Goal: Task Accomplishment & Management: Use online tool/utility

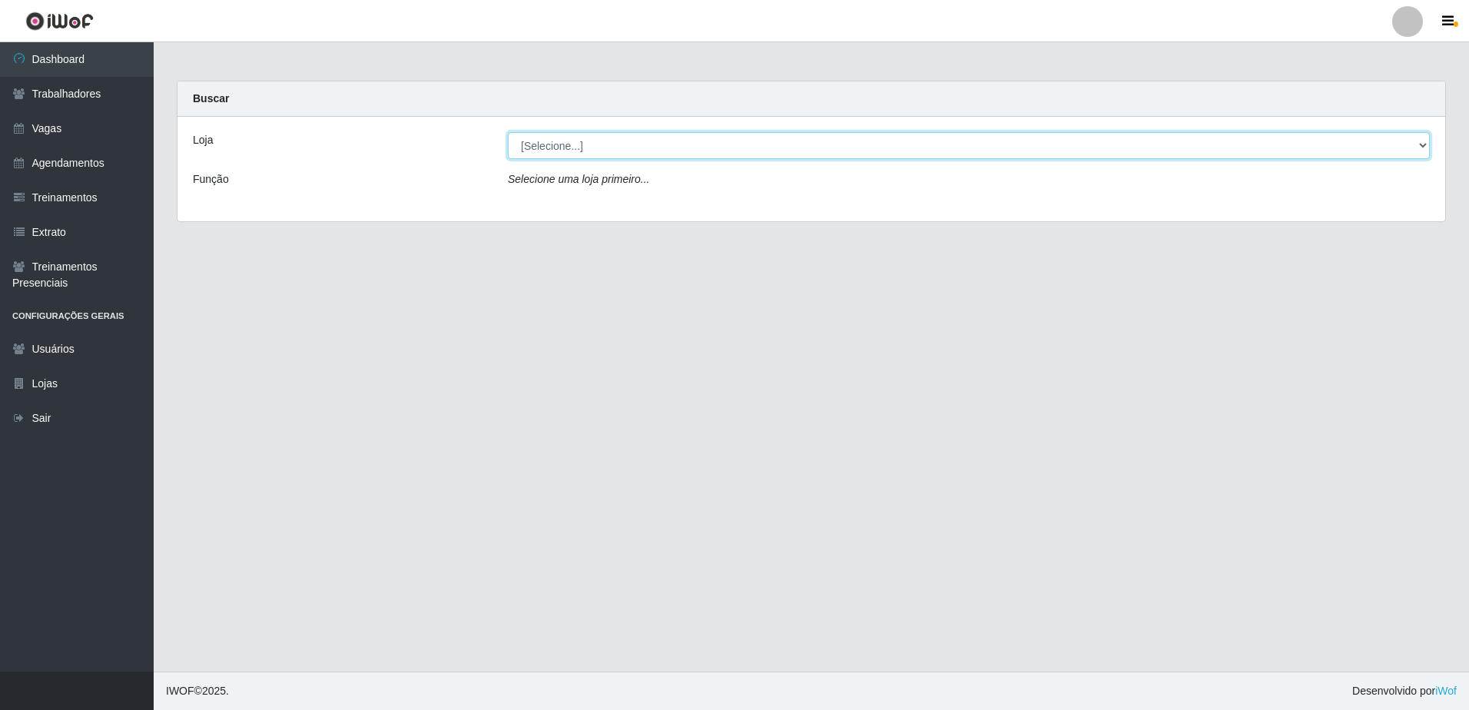
click at [538, 134] on select "[Selecione...] [GEOGRAPHIC_DATA] - [GEOGRAPHIC_DATA] - [GEOGRAPHIC_DATA] - [GEO…" at bounding box center [969, 145] width 922 height 27
select select "505"
click at [508, 132] on select "[Selecione...] [GEOGRAPHIC_DATA] - [GEOGRAPHIC_DATA] - [GEOGRAPHIC_DATA] - [GEO…" at bounding box center [969, 145] width 922 height 27
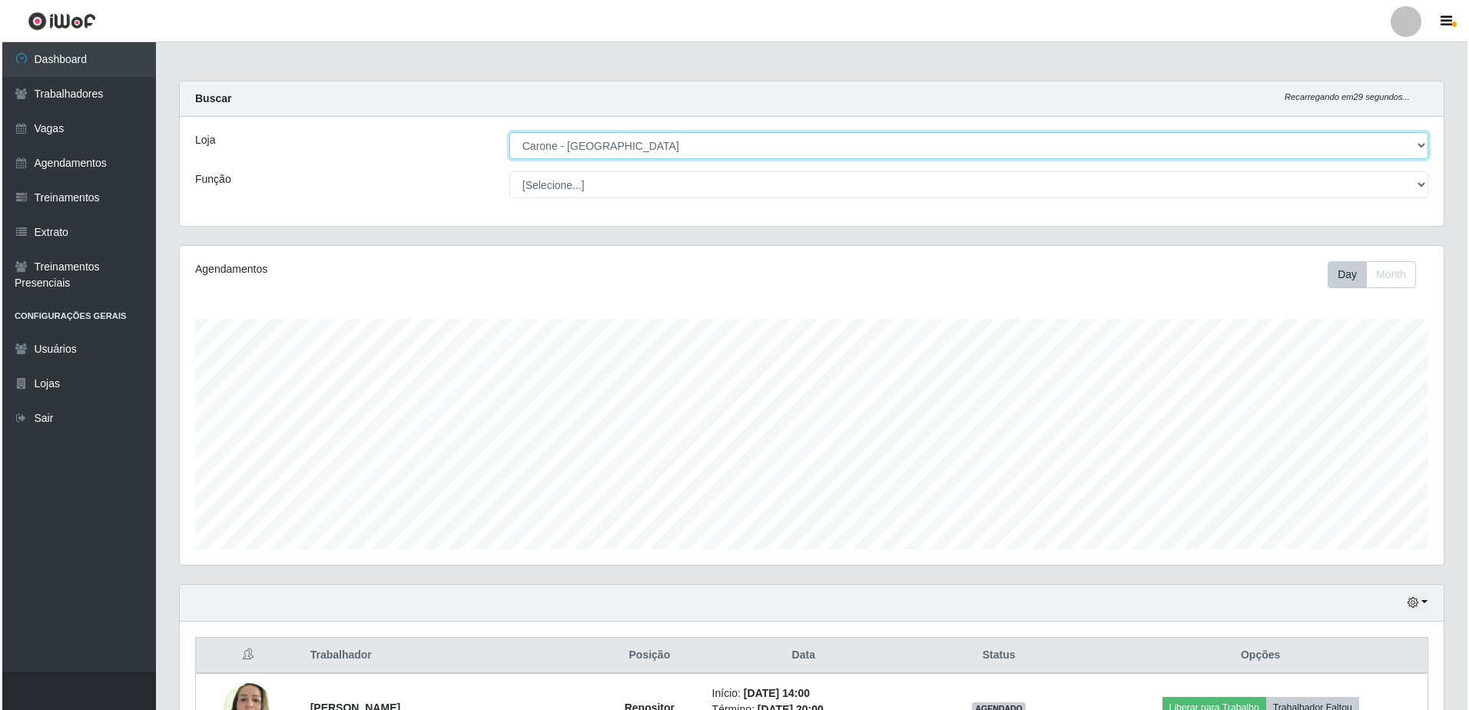
scroll to position [310, 0]
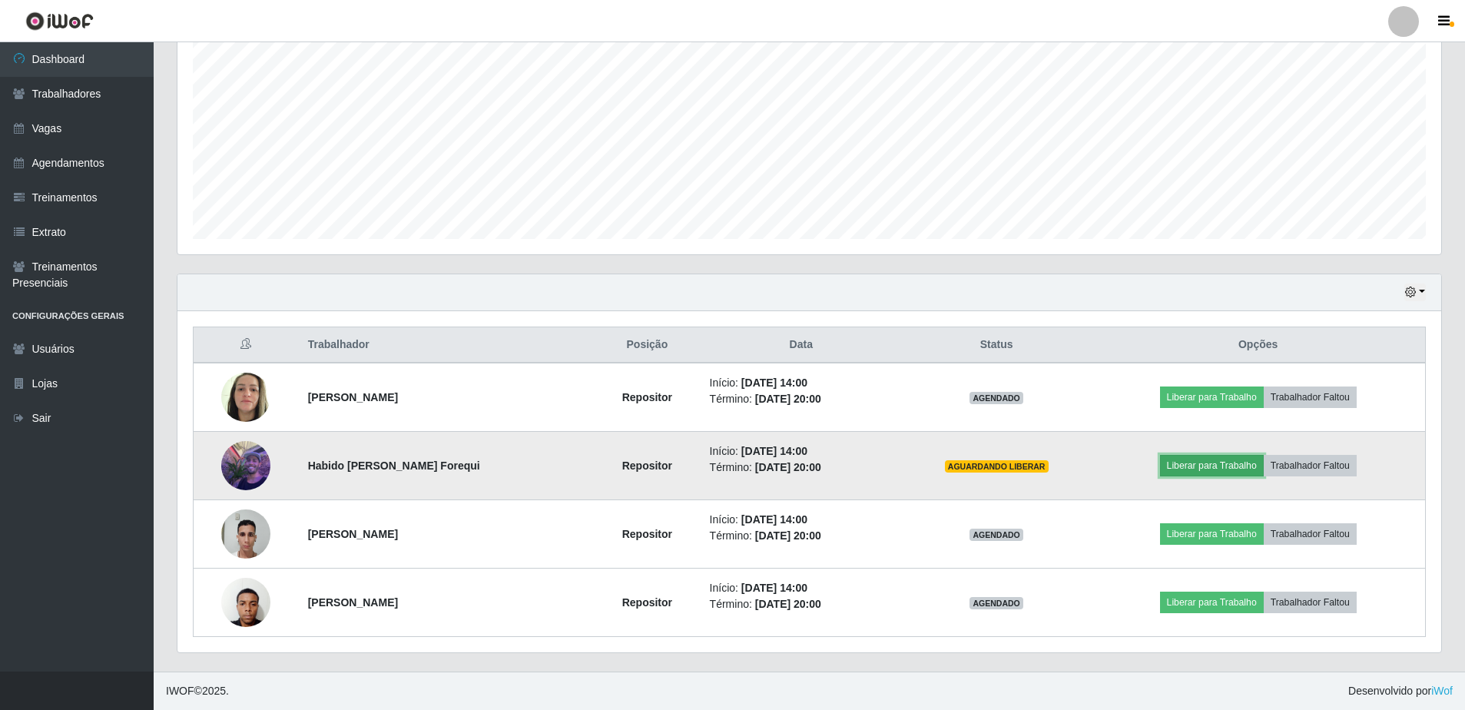
click at [1207, 471] on button "Liberar para Trabalho" at bounding box center [1212, 466] width 104 height 22
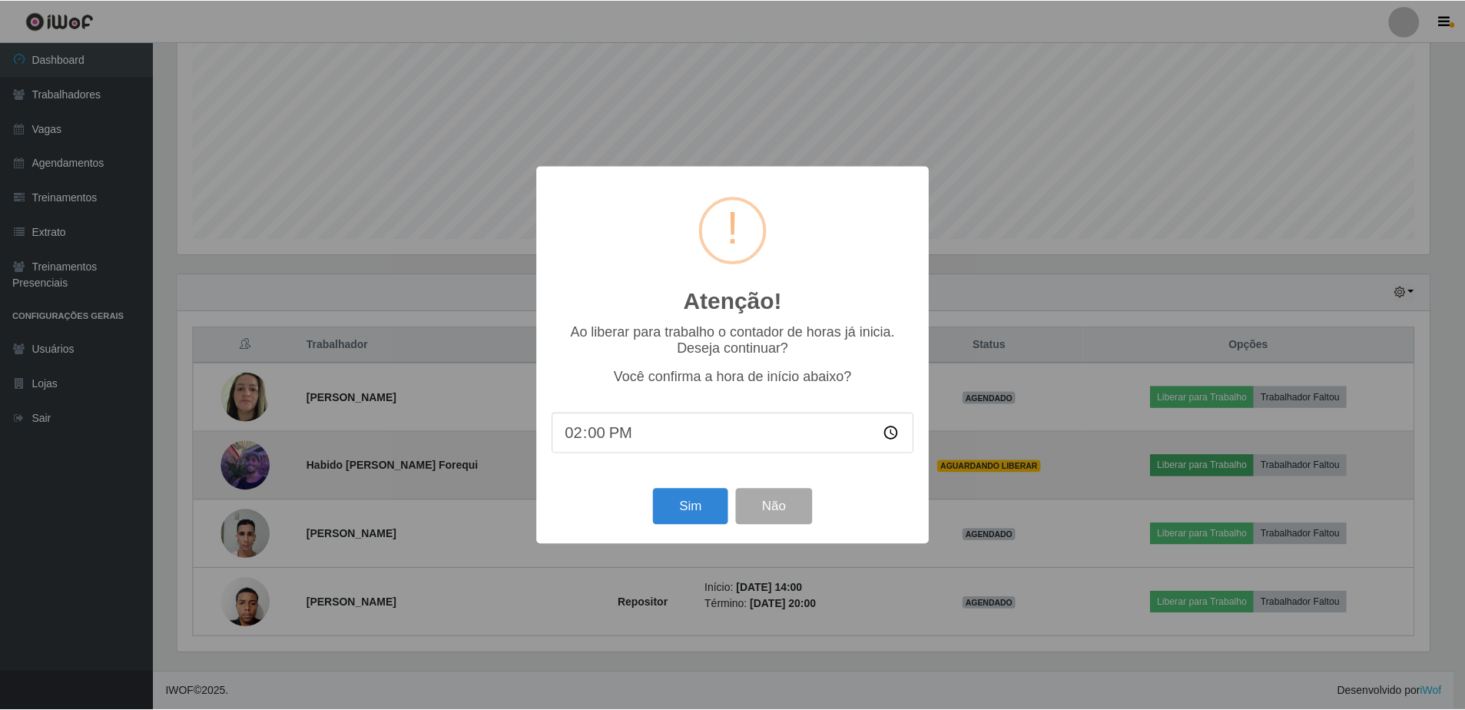
scroll to position [319, 1256]
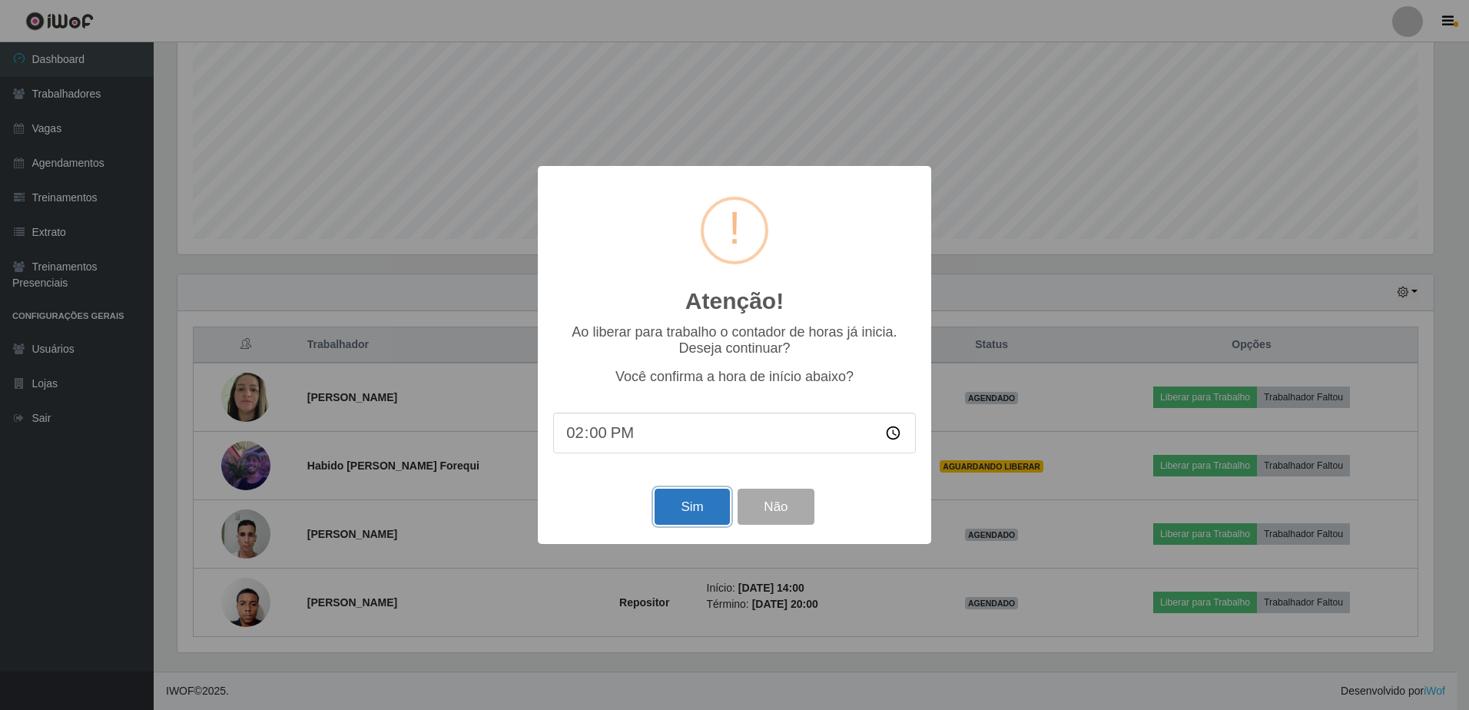
click at [674, 505] on button "Sim" at bounding box center [691, 506] width 75 height 36
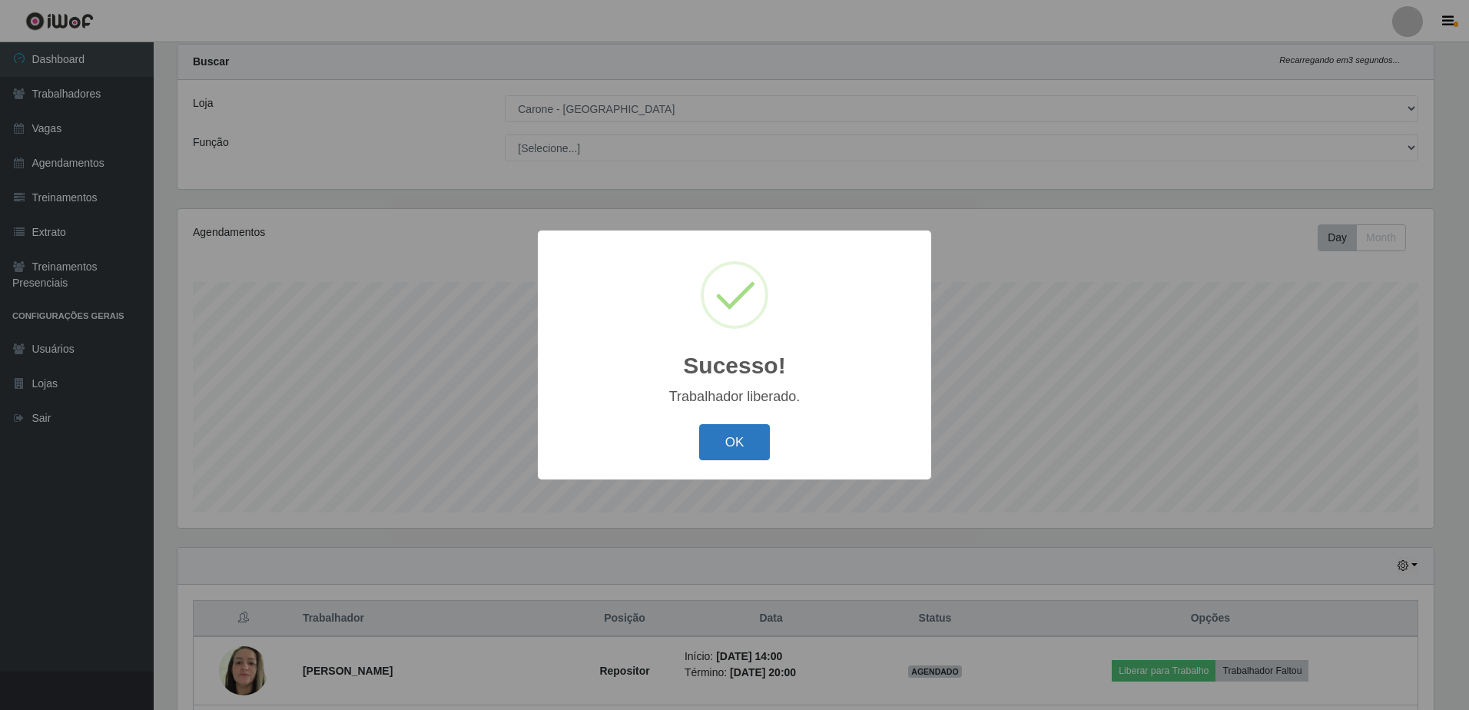
click at [734, 439] on button "OK" at bounding box center [734, 442] width 71 height 36
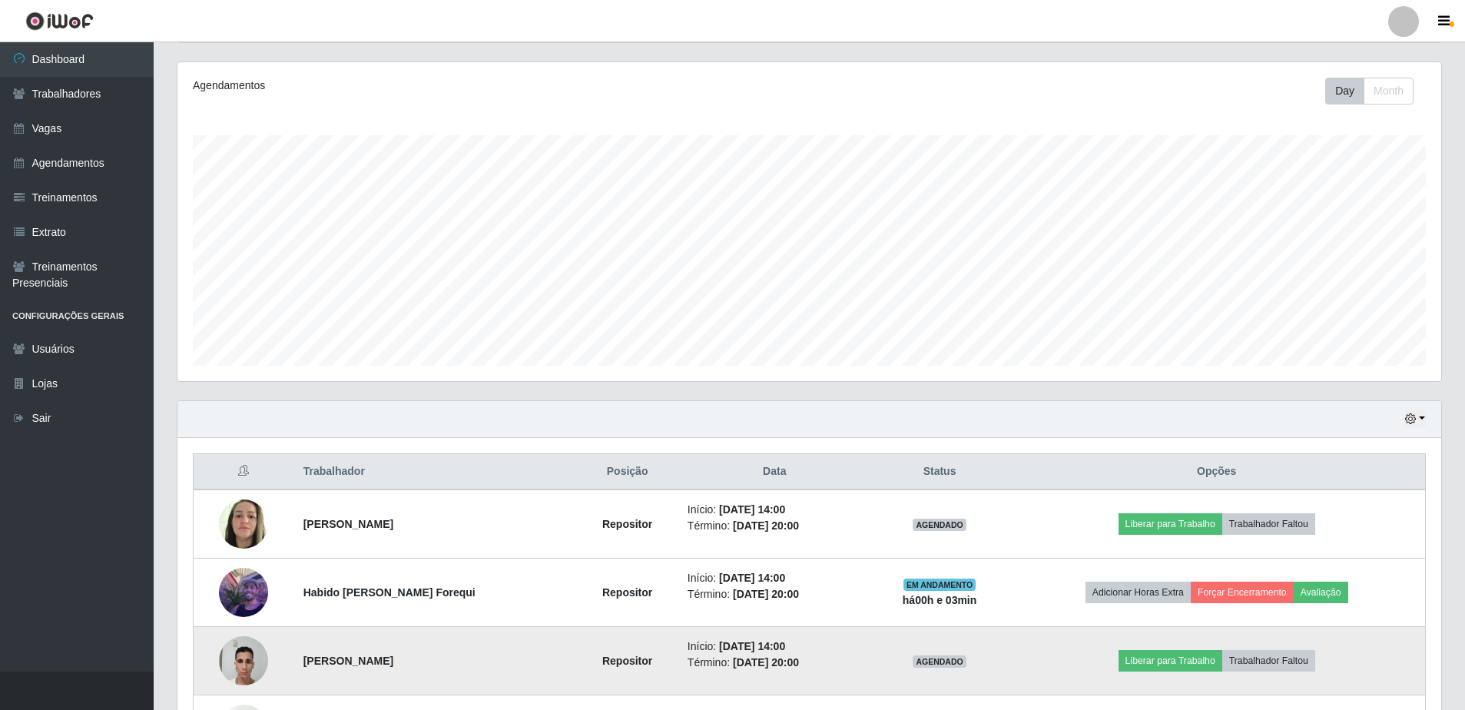
scroll to position [310, 0]
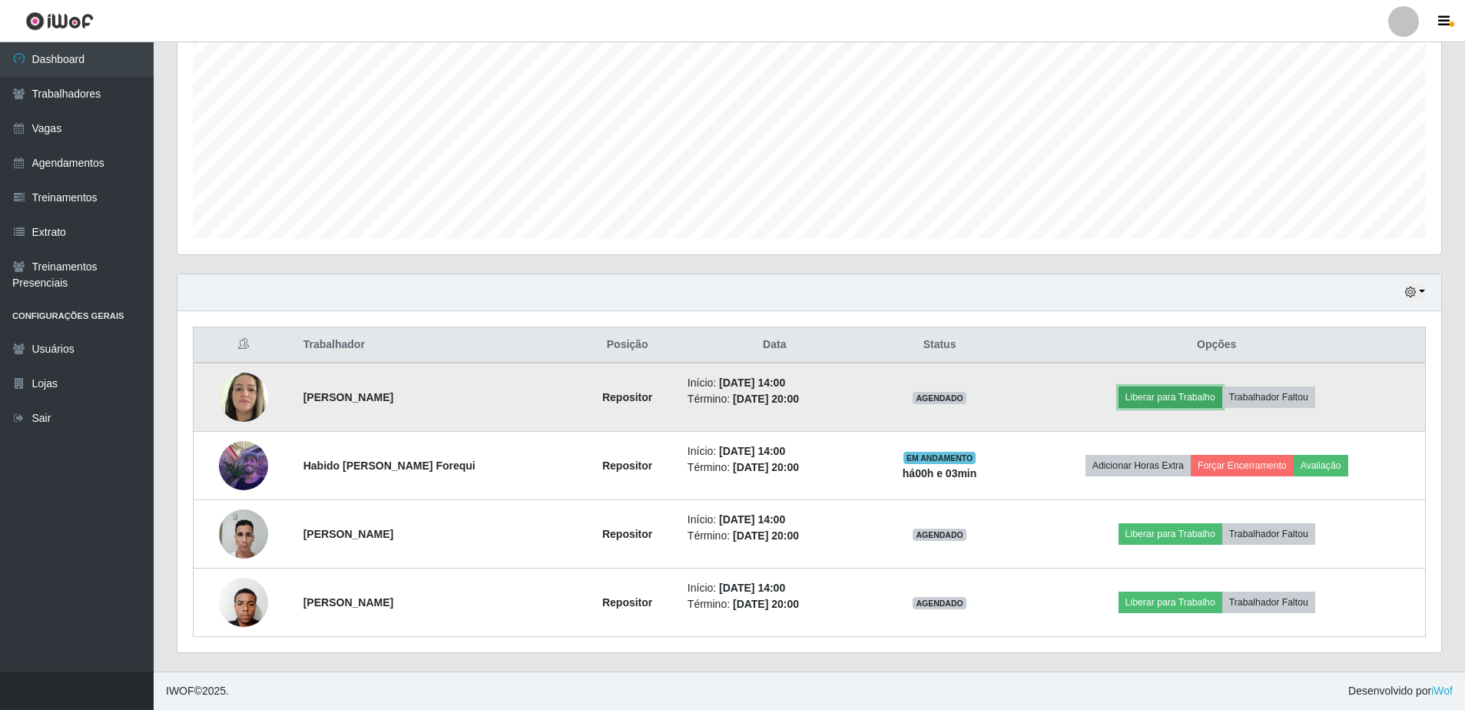
click at [1159, 386] on button "Liberar para Trabalho" at bounding box center [1170, 397] width 104 height 22
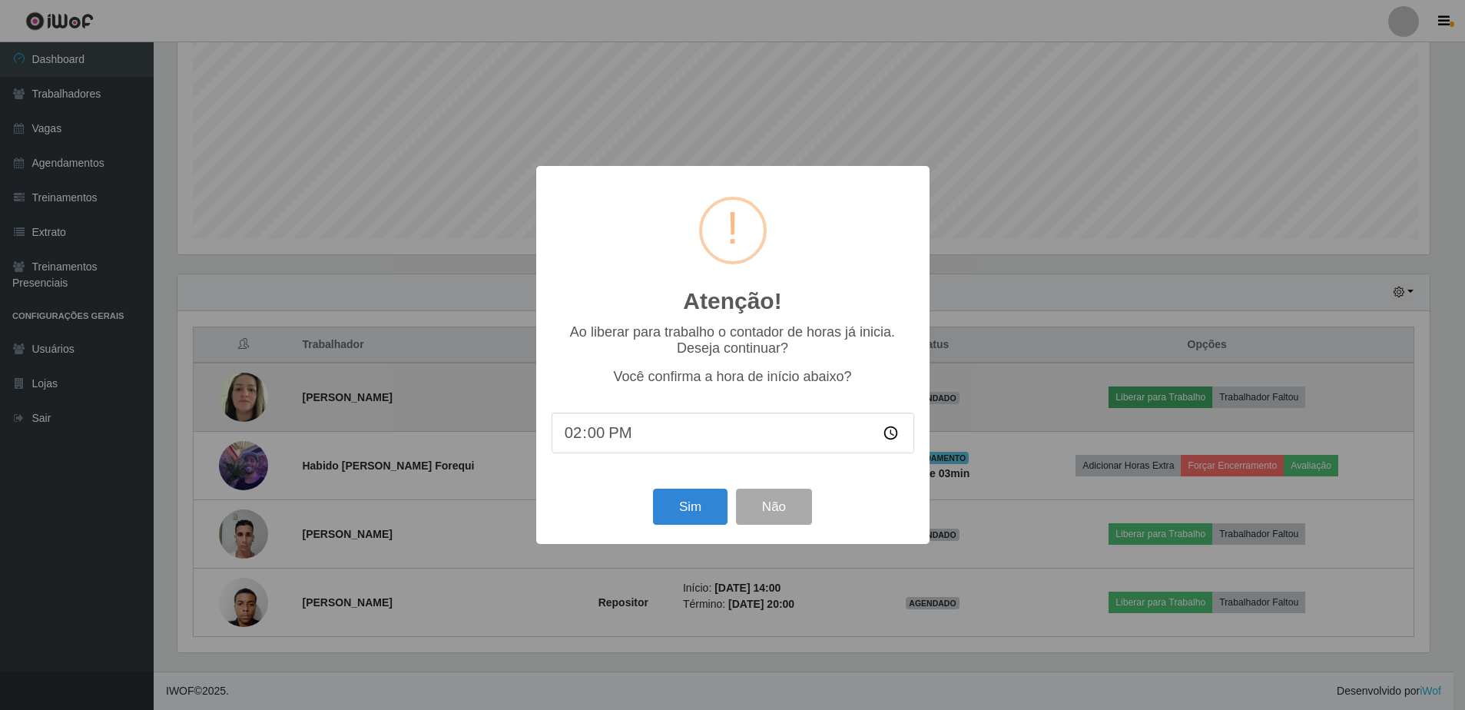
scroll to position [319, 1256]
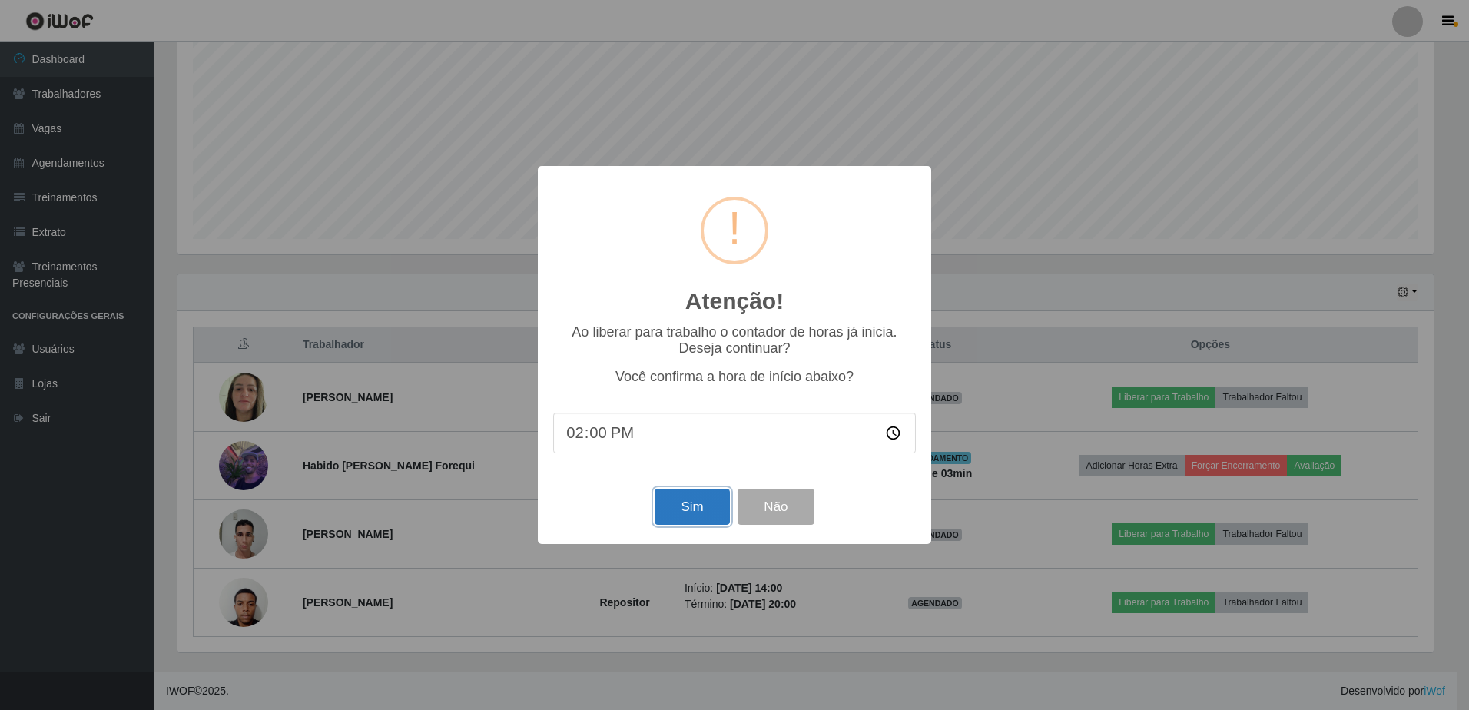
click at [680, 512] on button "Sim" at bounding box center [691, 506] width 75 height 36
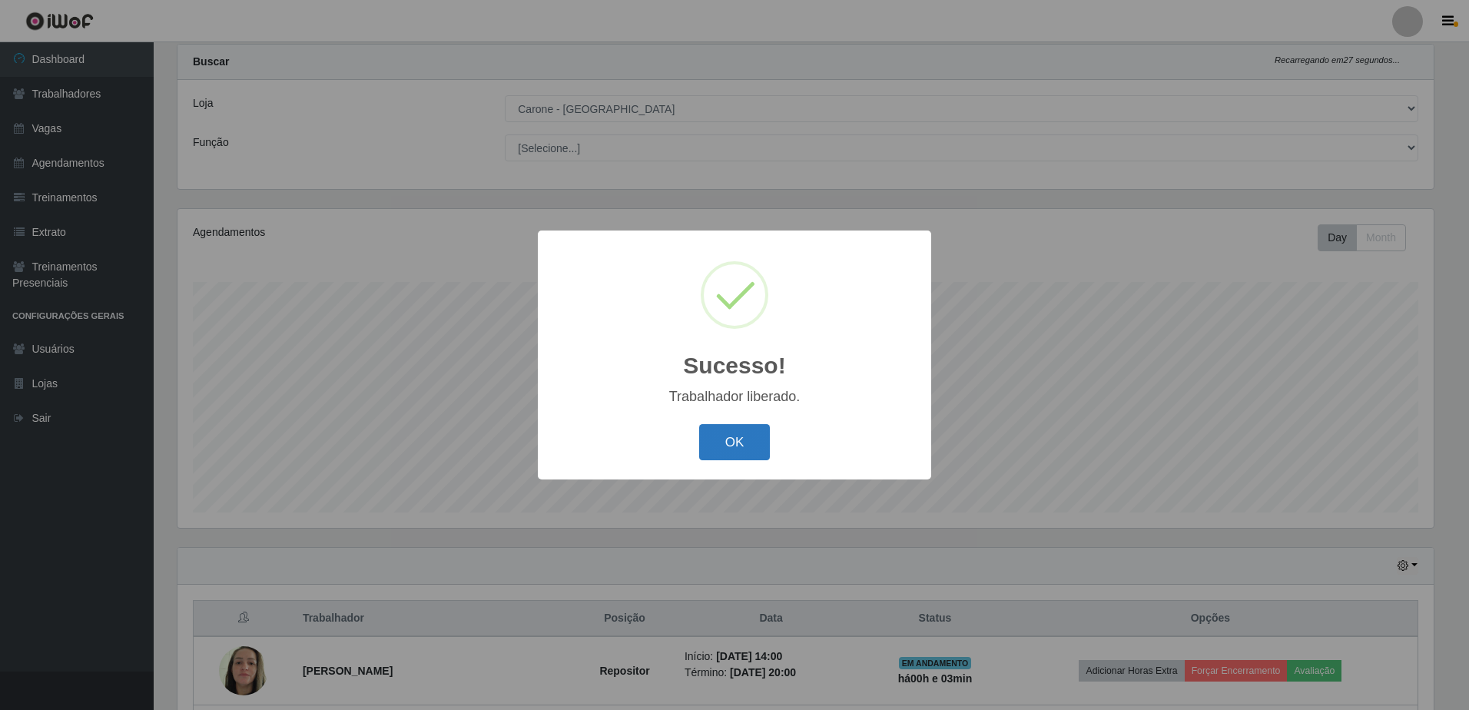
click at [738, 442] on button "OK" at bounding box center [734, 442] width 71 height 36
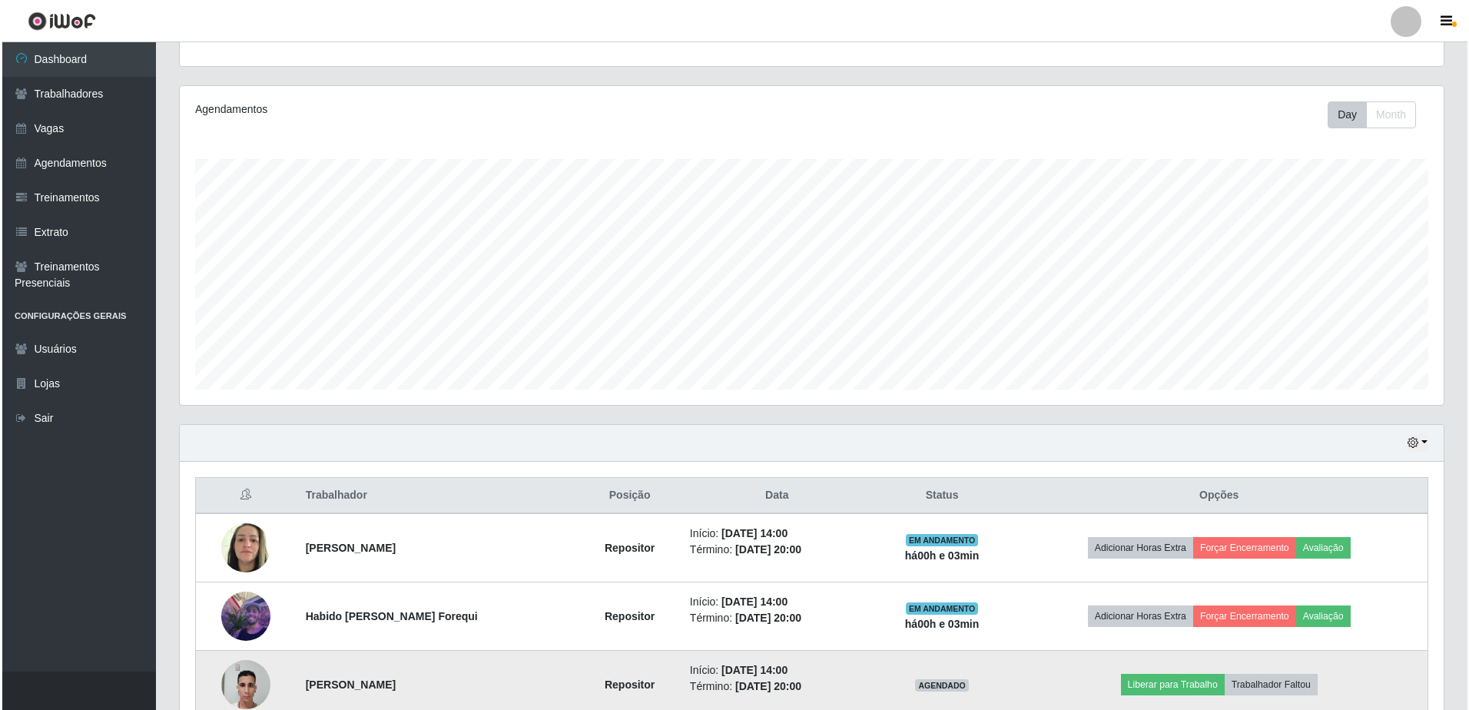
scroll to position [310, 0]
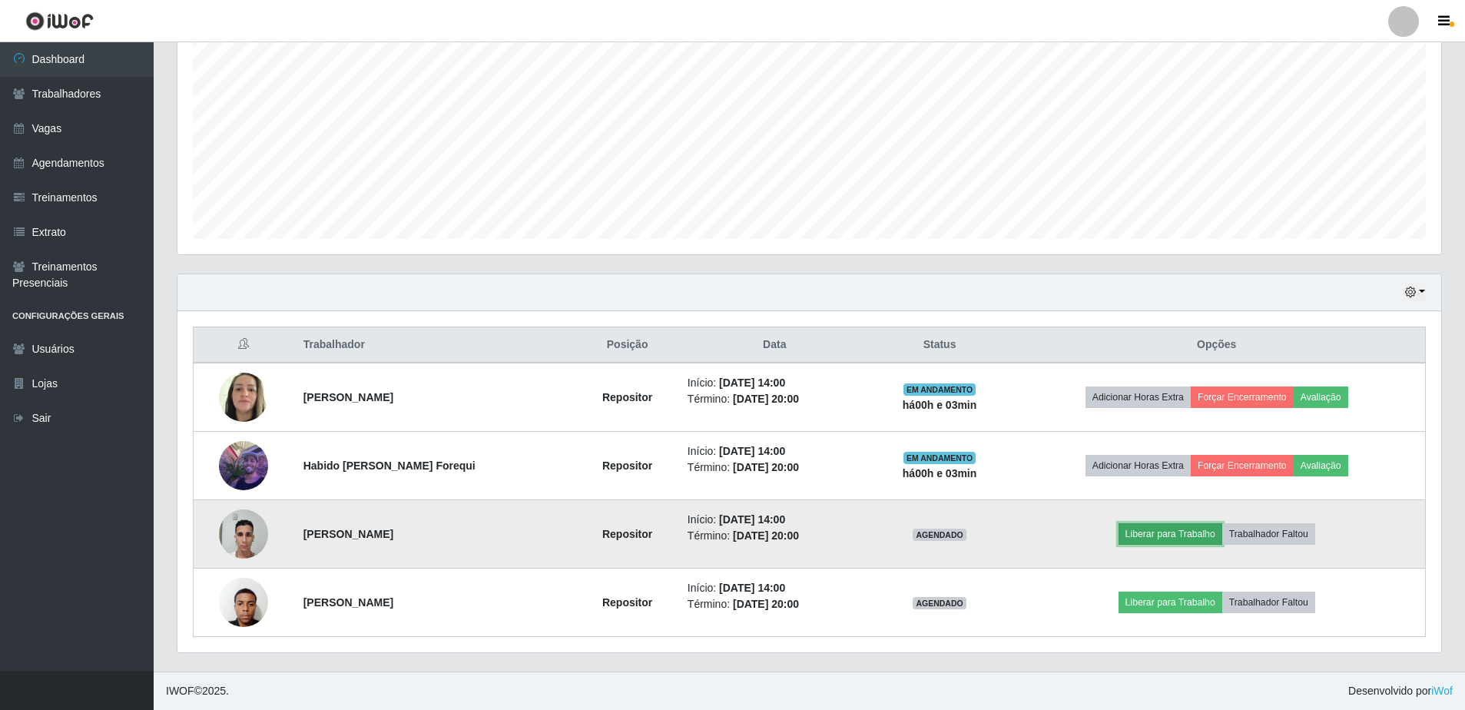
click at [1169, 534] on button "Liberar para Trabalho" at bounding box center [1170, 534] width 104 height 22
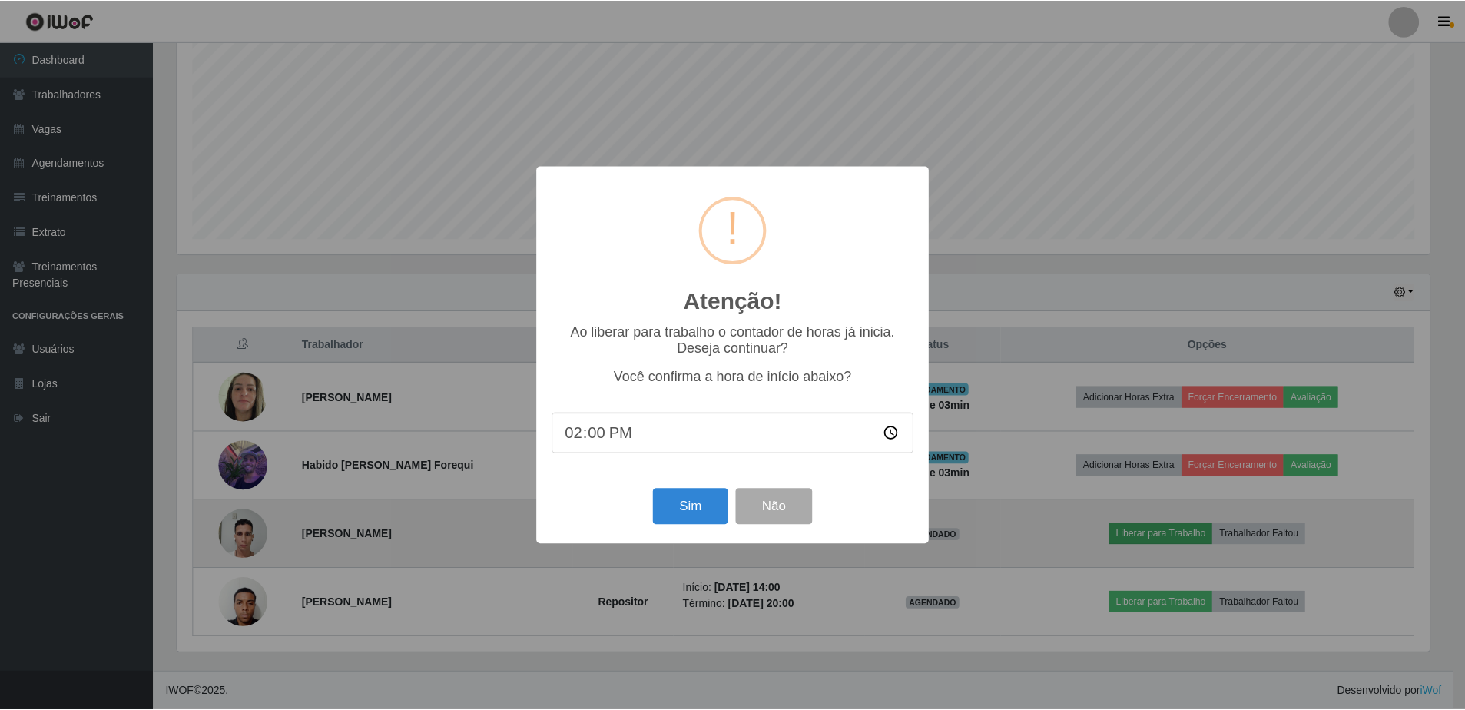
scroll to position [319, 1256]
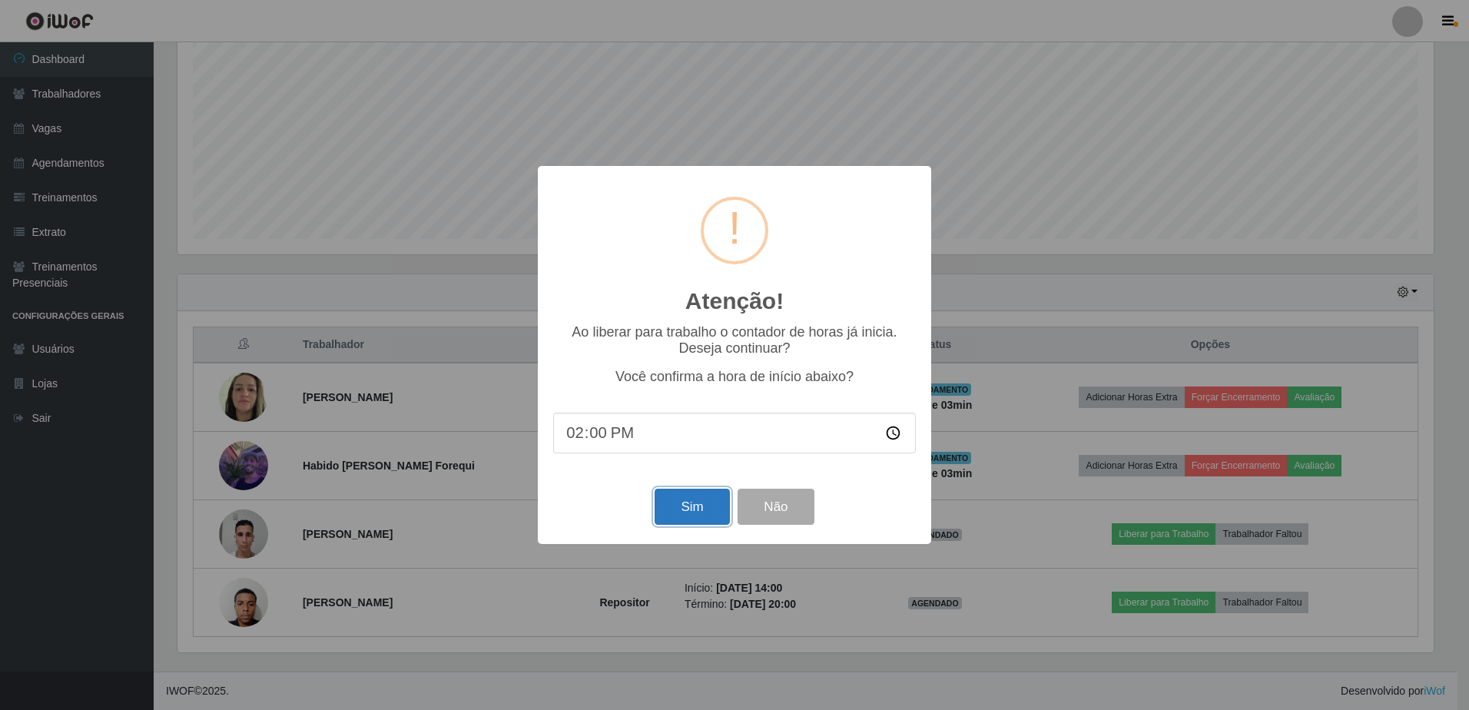
click at [693, 512] on button "Sim" at bounding box center [691, 506] width 75 height 36
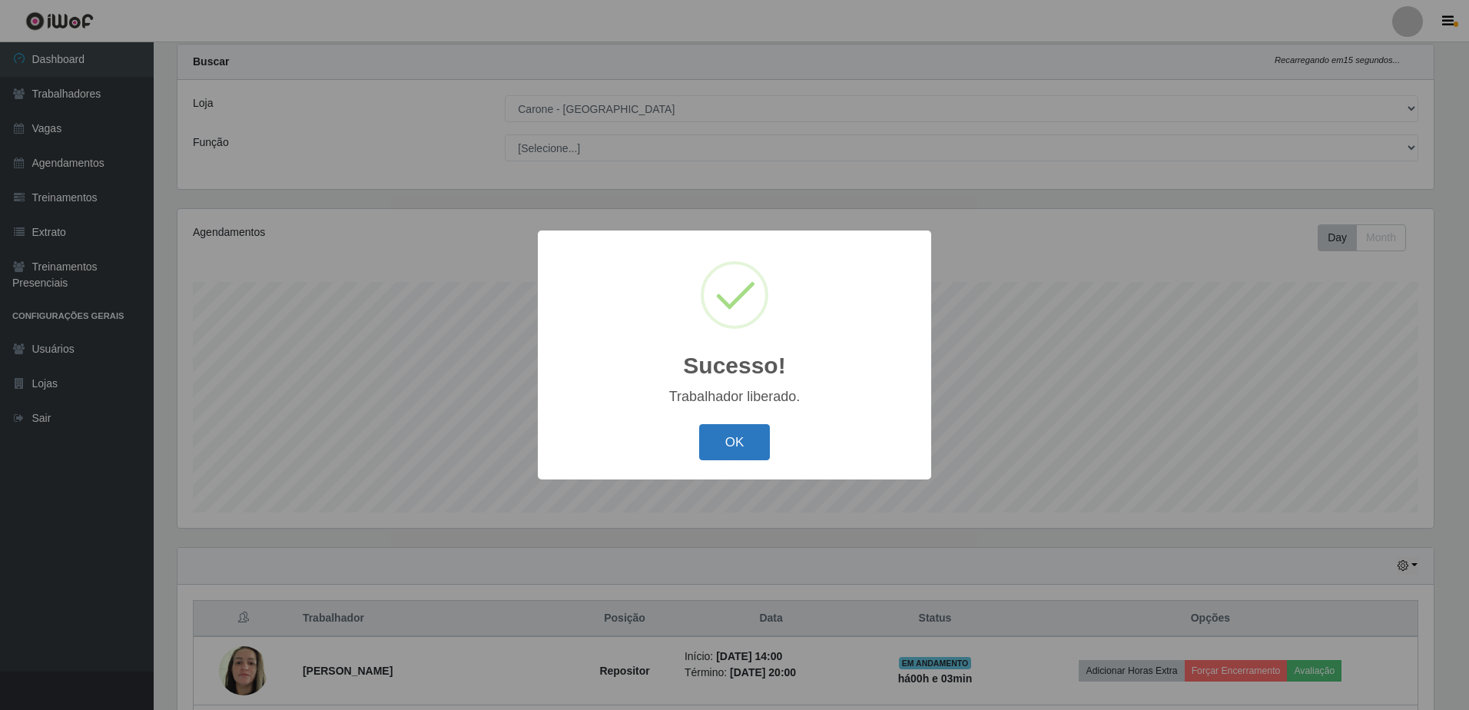
click at [741, 443] on button "OK" at bounding box center [734, 442] width 71 height 36
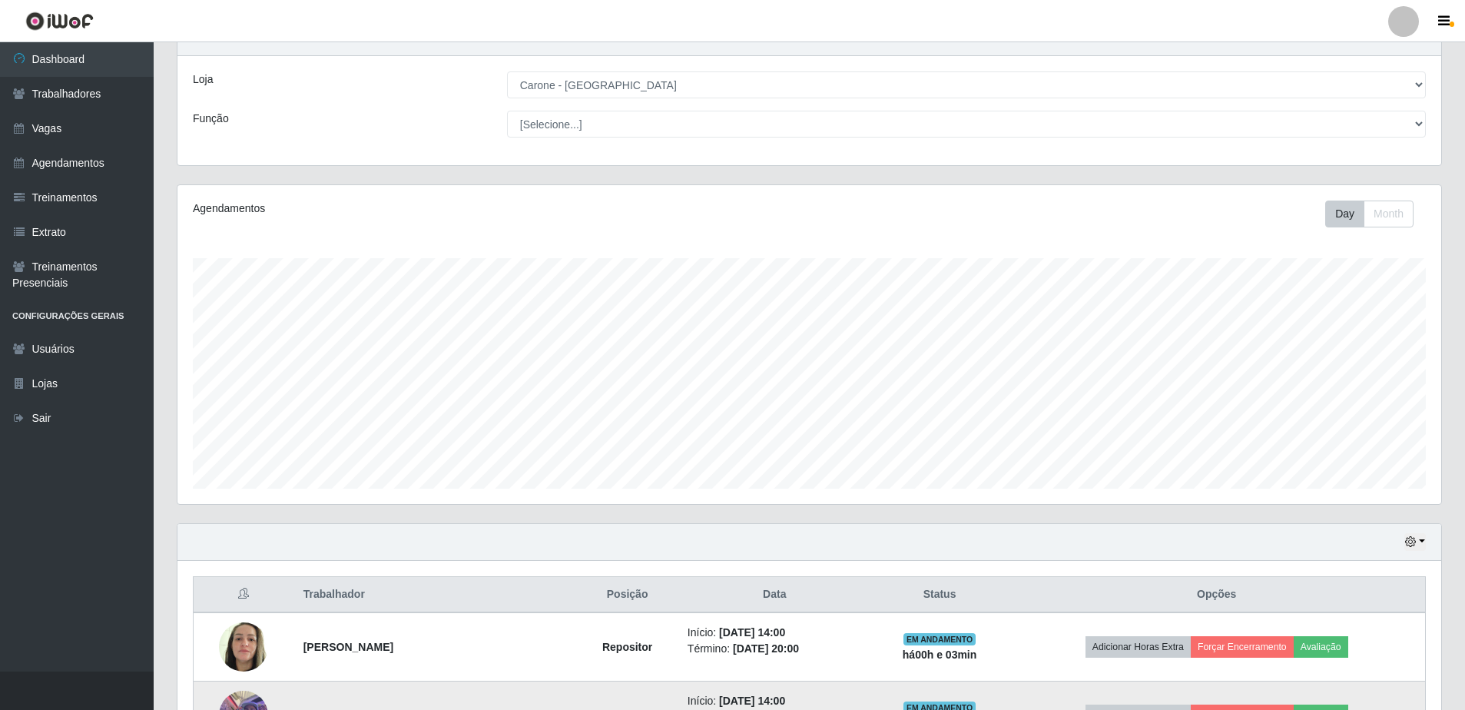
scroll to position [310, 0]
